Goal: Check status: Verify the current state of an ongoing process or item

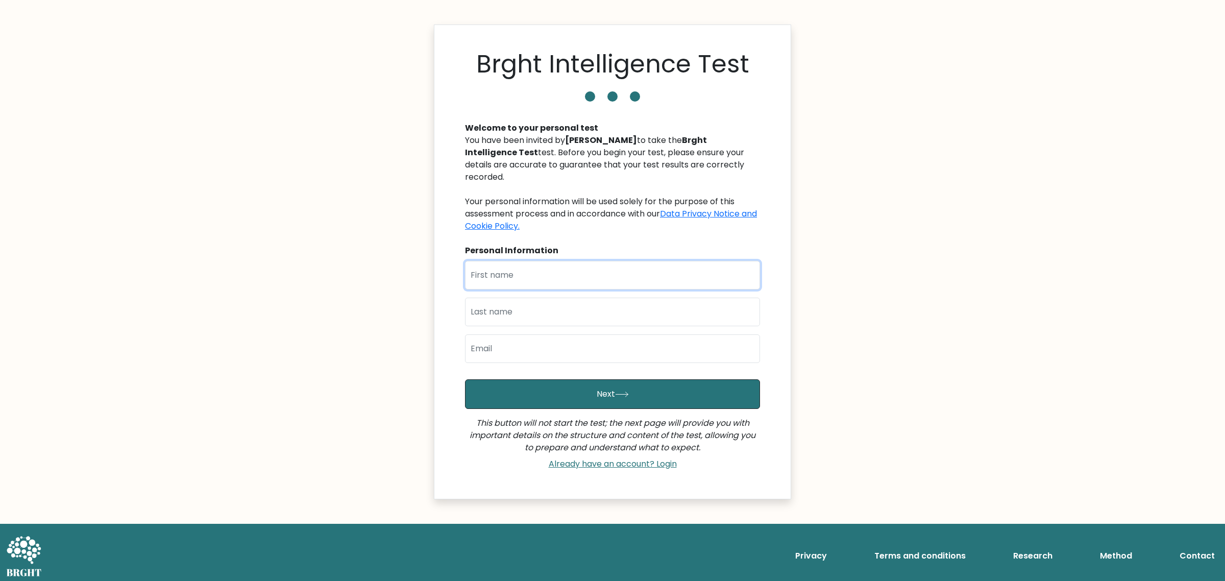
click at [667, 261] on input "text" at bounding box center [612, 275] width 295 height 29
type input "L"
type input "Z"
type input "Rosalie"
type input "Zaballa"
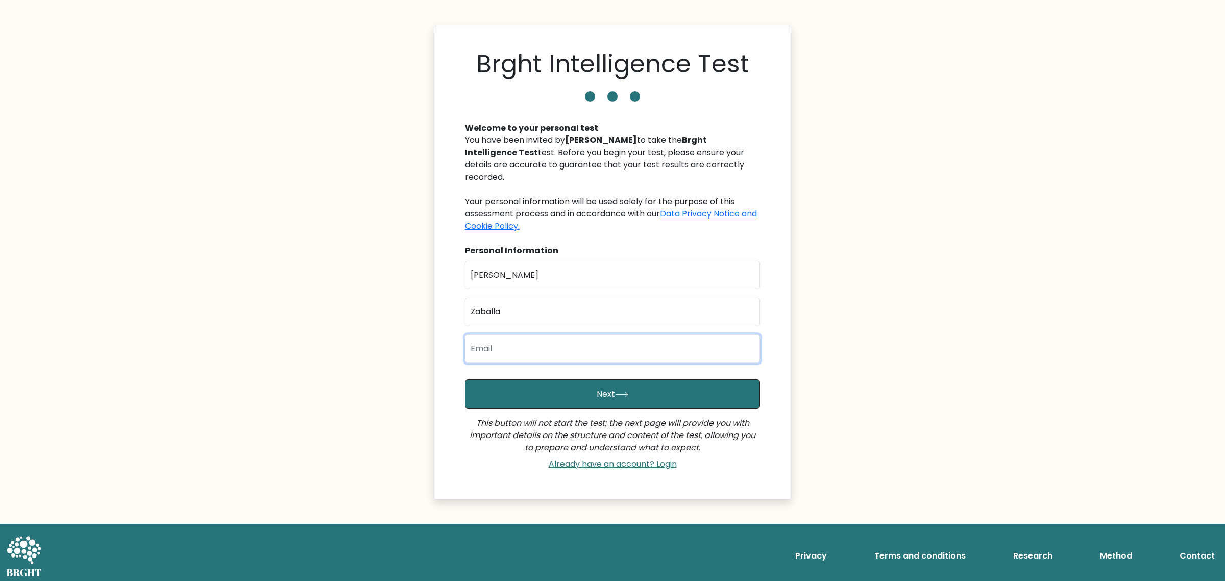
type input "[EMAIL_ADDRESS][DOMAIN_NAME]"
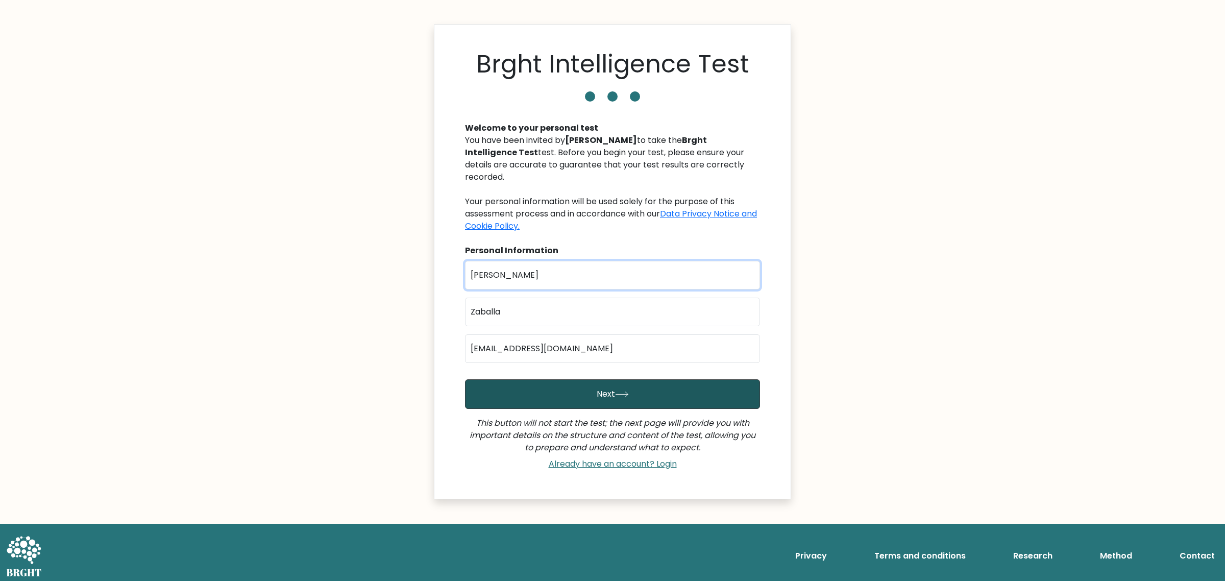
type input "Rosalie"
click at [644, 388] on button "Next" at bounding box center [612, 394] width 295 height 30
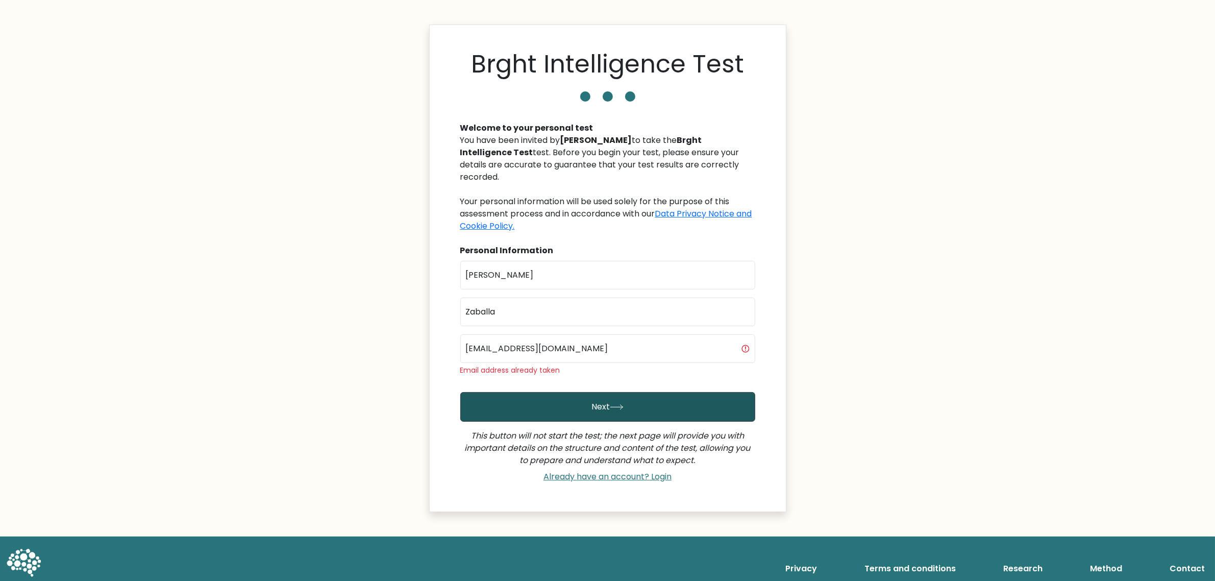
click at [613, 404] on icon "submit" at bounding box center [617, 407] width 14 height 6
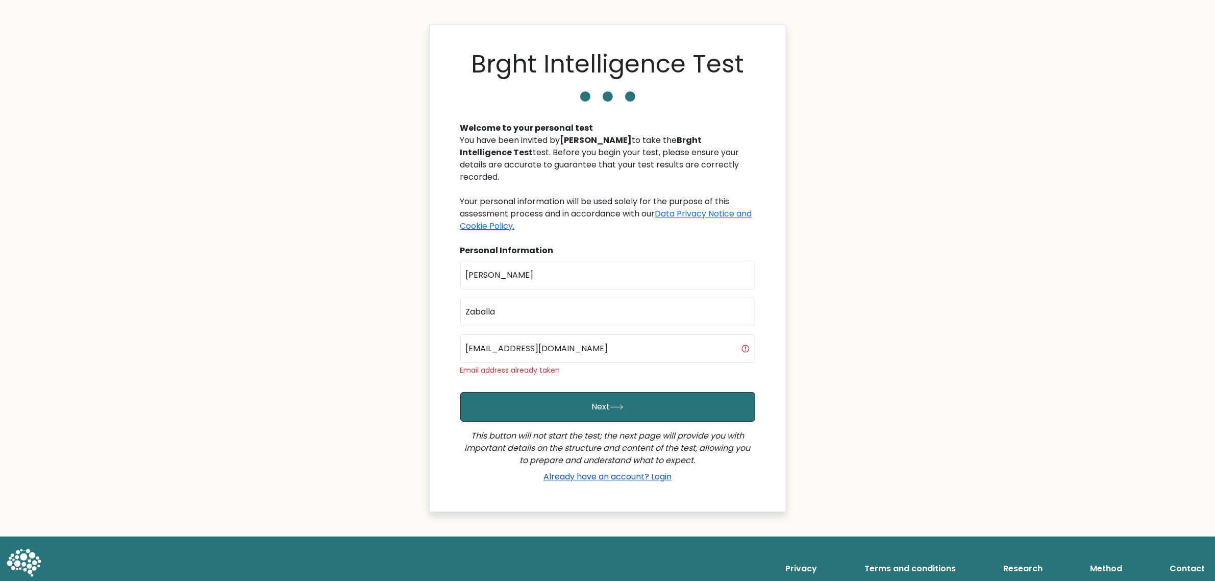
click at [633, 470] on link "Already have an account? Login" at bounding box center [607, 476] width 136 height 12
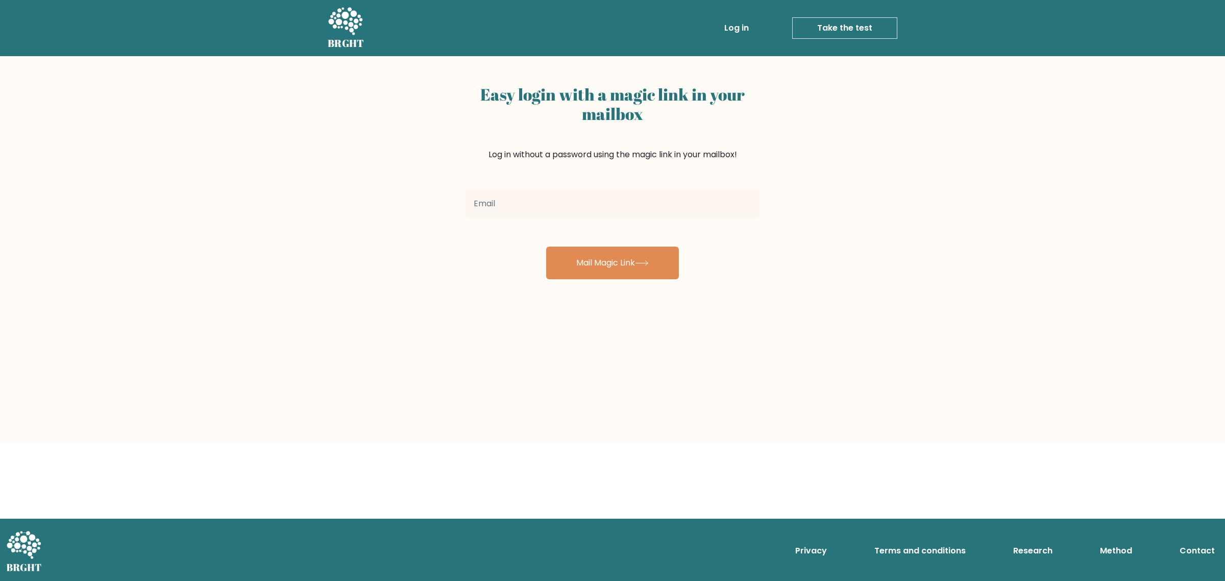
click at [498, 209] on input "email" at bounding box center [612, 203] width 294 height 29
type input "[EMAIL_ADDRESS][DOMAIN_NAME]"
click at [605, 268] on button "Mail Magic Link" at bounding box center [612, 262] width 133 height 33
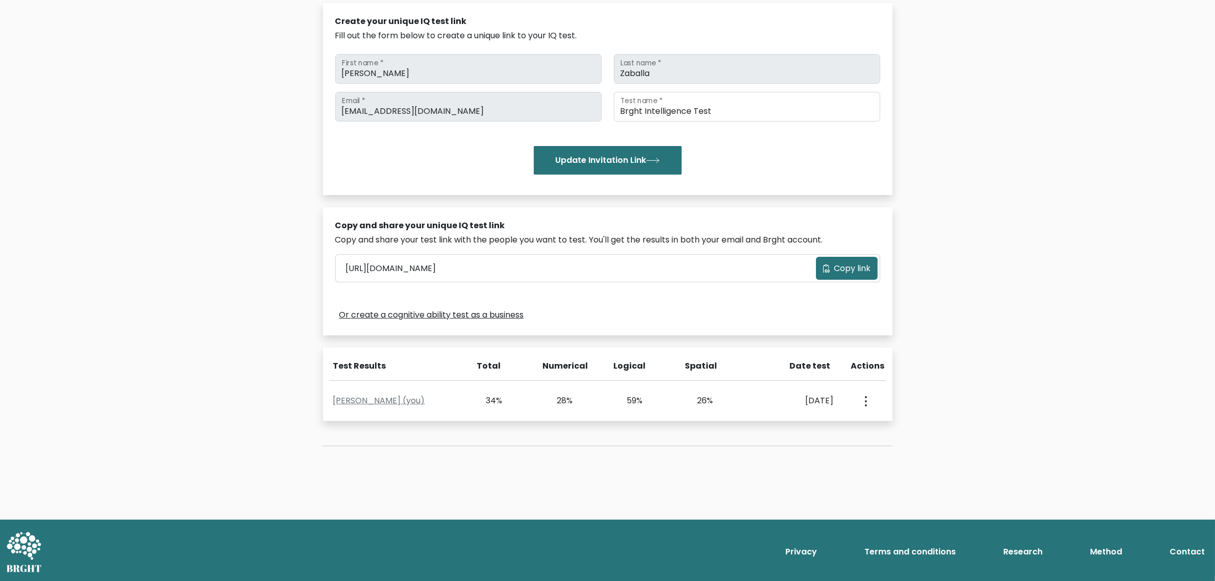
scroll to position [116, 0]
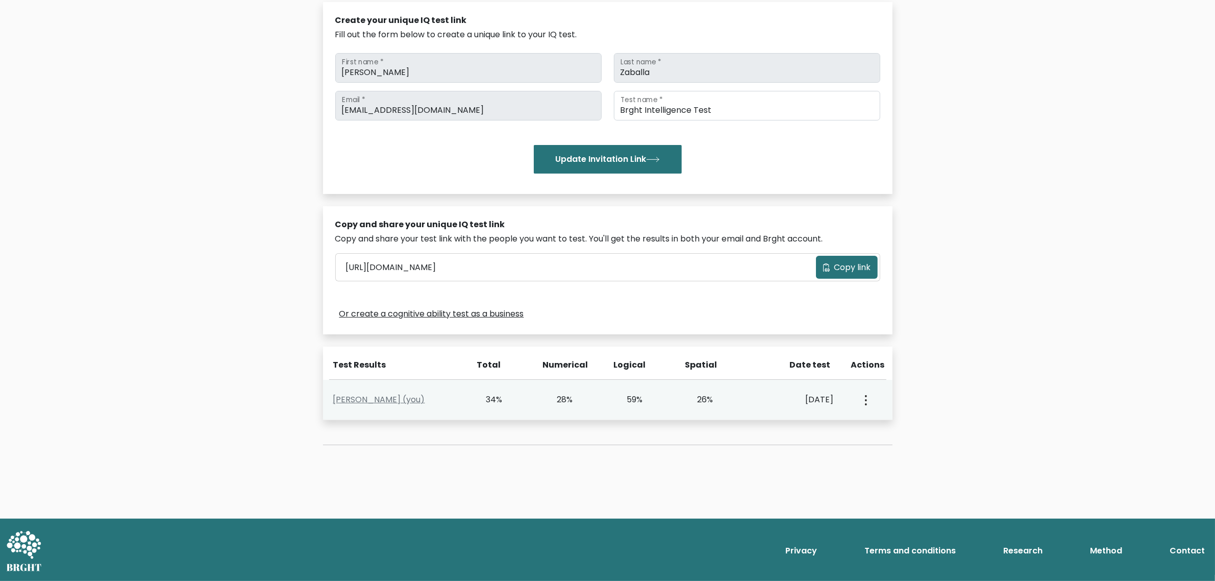
click at [866, 399] on circle "button" at bounding box center [866, 400] width 2 height 2
click at [889, 425] on link "View Profile" at bounding box center [901, 429] width 81 height 16
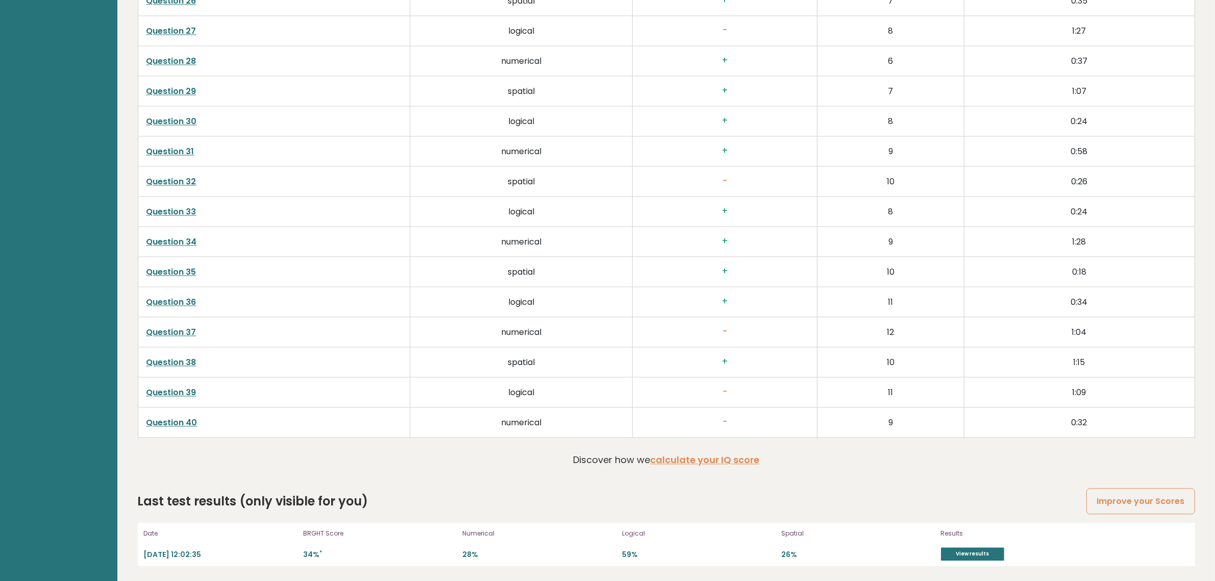
scroll to position [2687, 0]
click at [978, 553] on link "View results" at bounding box center [972, 553] width 63 height 13
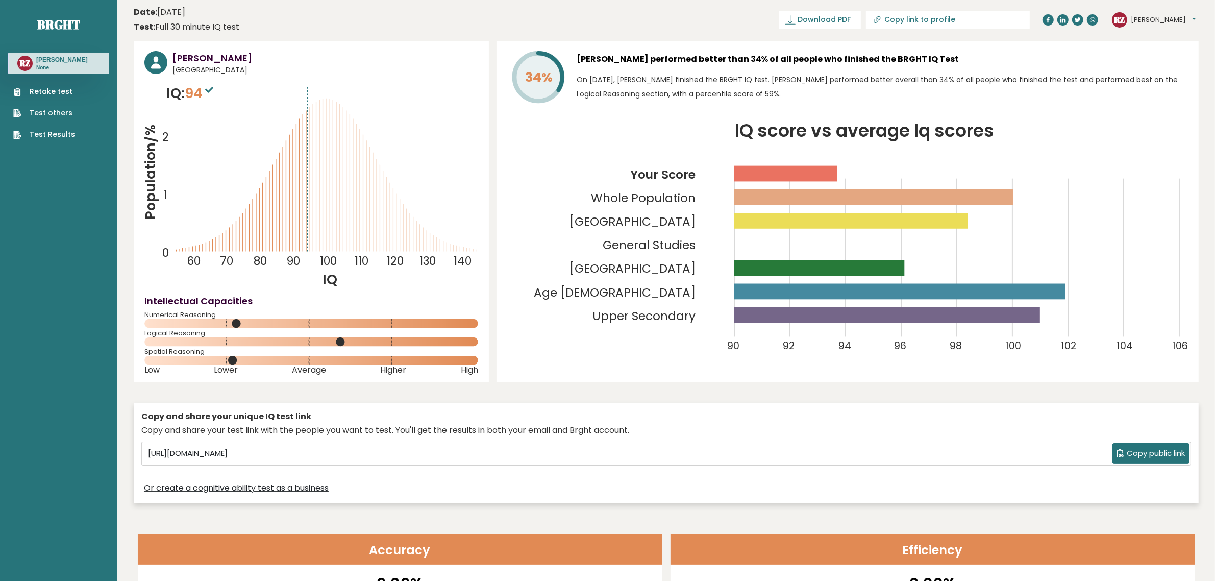
scroll to position [0, 0]
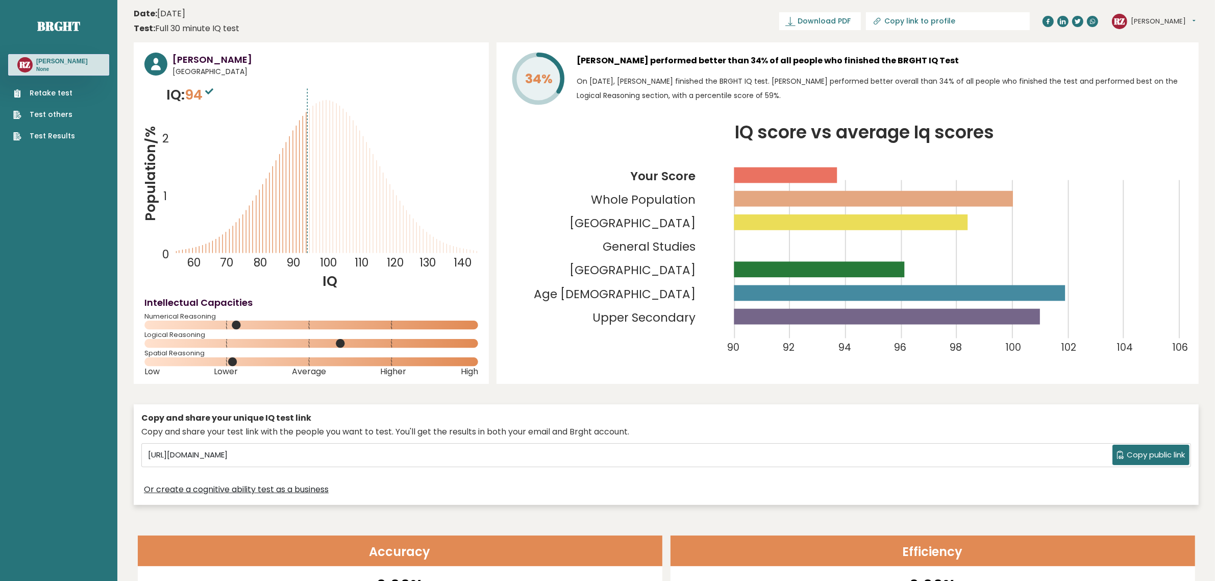
click at [393, 7] on header "Date: [DATE] Test: Full 30 minute IQ test Download PDF Downloading... Downloadi…" at bounding box center [666, 21] width 1065 height 32
drag, startPoint x: 163, startPoint y: 90, endPoint x: 230, endPoint y: 92, distance: 66.4
click at [230, 92] on icon "Population/% IQ 0 1 2 60 70 80 90 100 110 120 130 140" at bounding box center [311, 188] width 334 height 206
click at [339, 340] on circle at bounding box center [340, 343] width 9 height 9
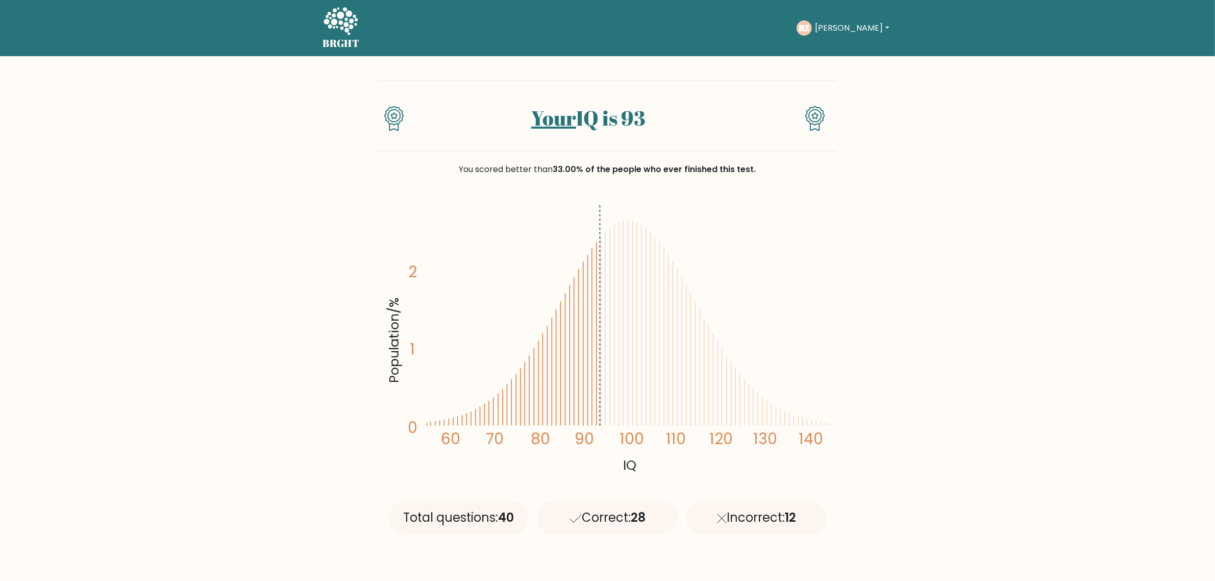
click at [854, 26] on button "[PERSON_NAME]" at bounding box center [852, 27] width 80 height 13
